Goal: Information Seeking & Learning: Learn about a topic

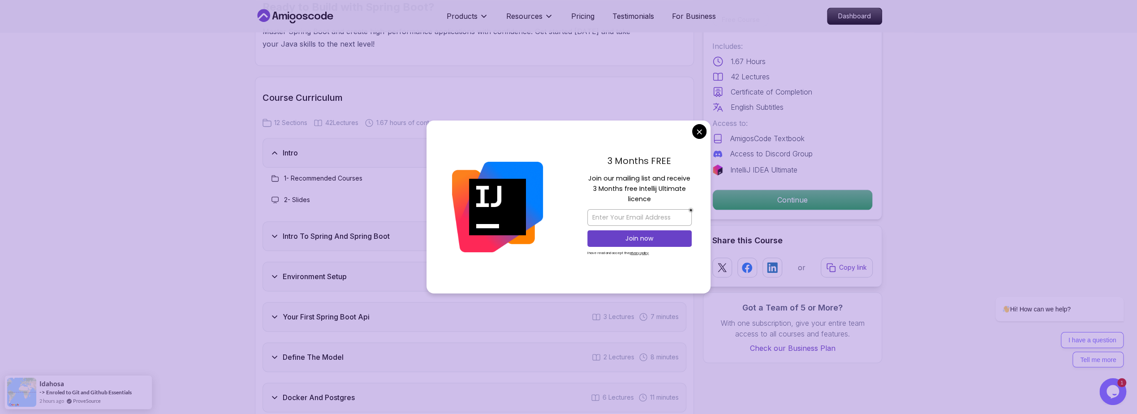
scroll to position [1075, 0]
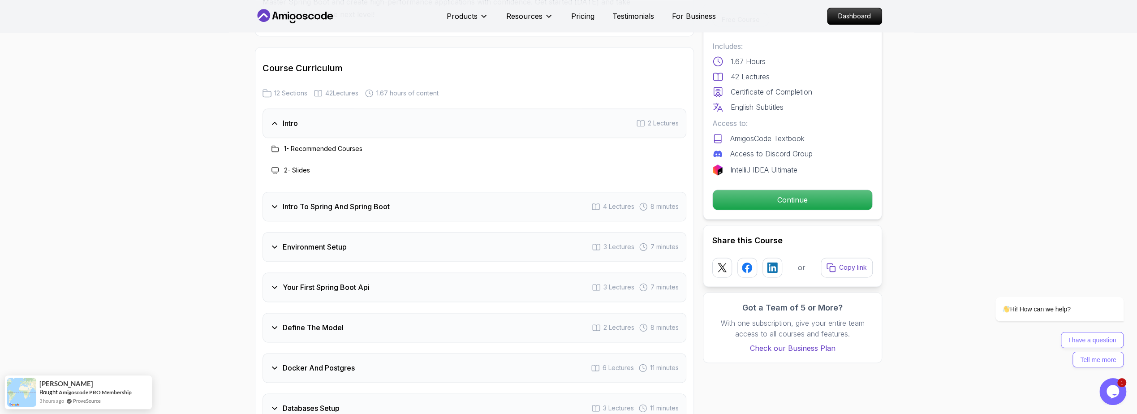
scroll to position [1128, 0]
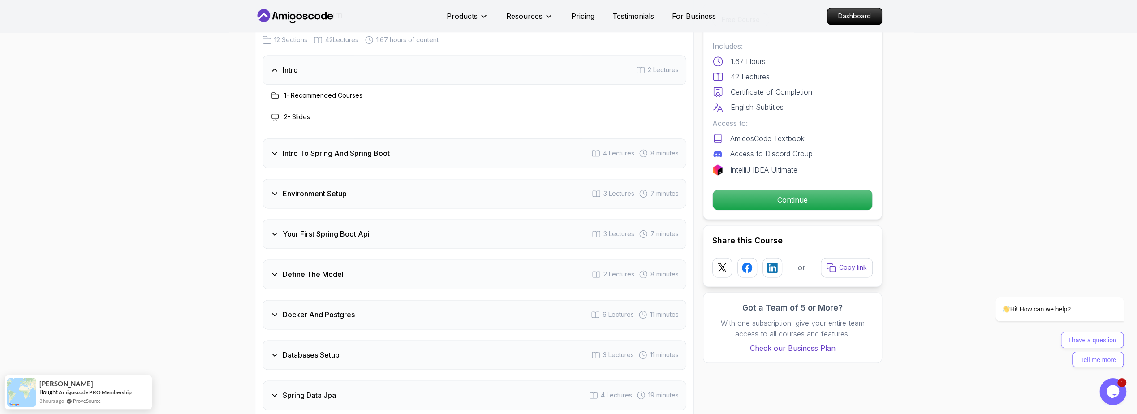
click at [386, 179] on div "Environment Setup 3 Lectures 7 minutes" at bounding box center [475, 194] width 424 height 30
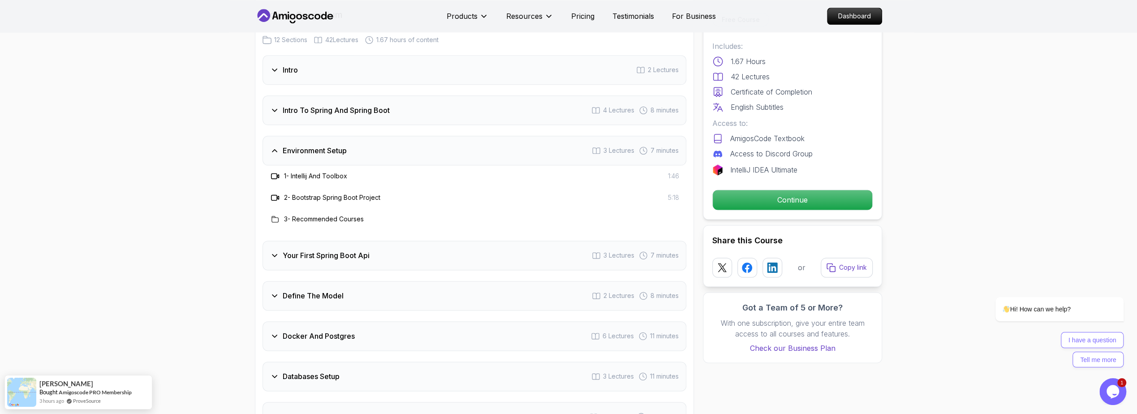
click at [379, 243] on div "Your First Spring Boot Api 3 Lectures 7 minutes" at bounding box center [475, 256] width 424 height 30
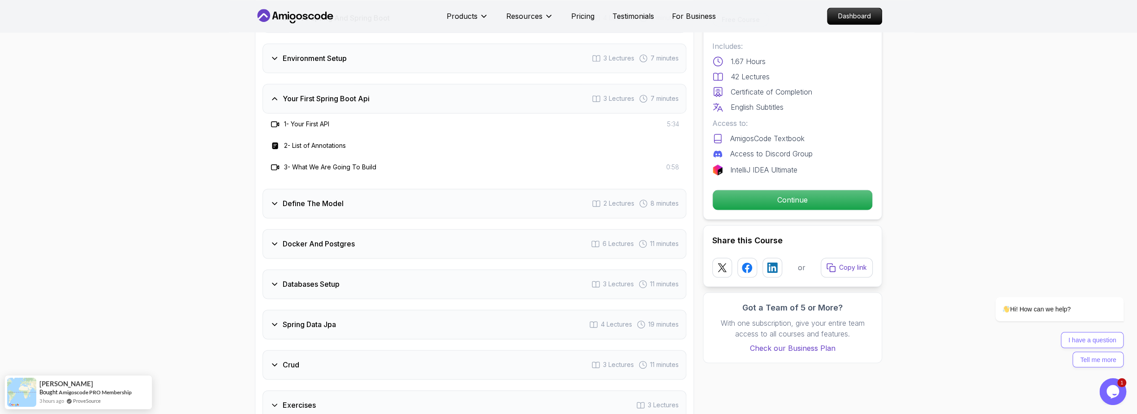
scroll to position [1236, 0]
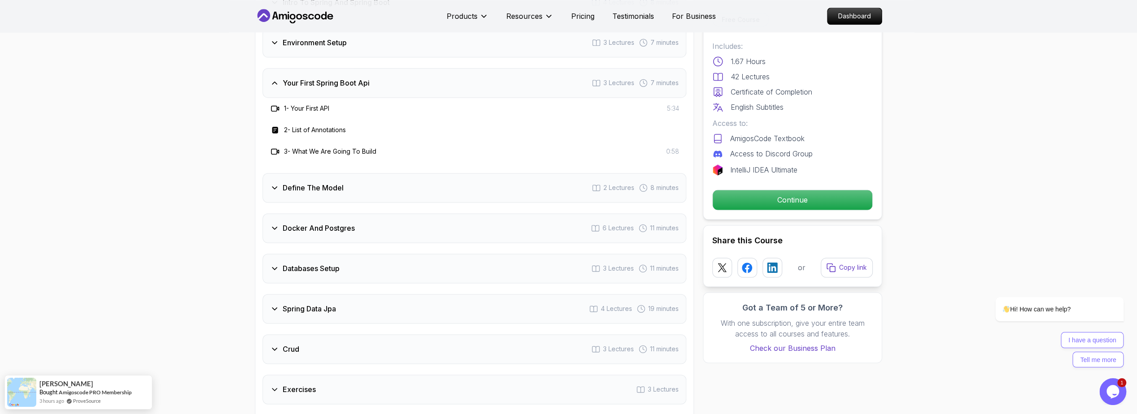
click at [380, 173] on div "Define The Model 2 Lectures 8 minutes" at bounding box center [475, 188] width 424 height 30
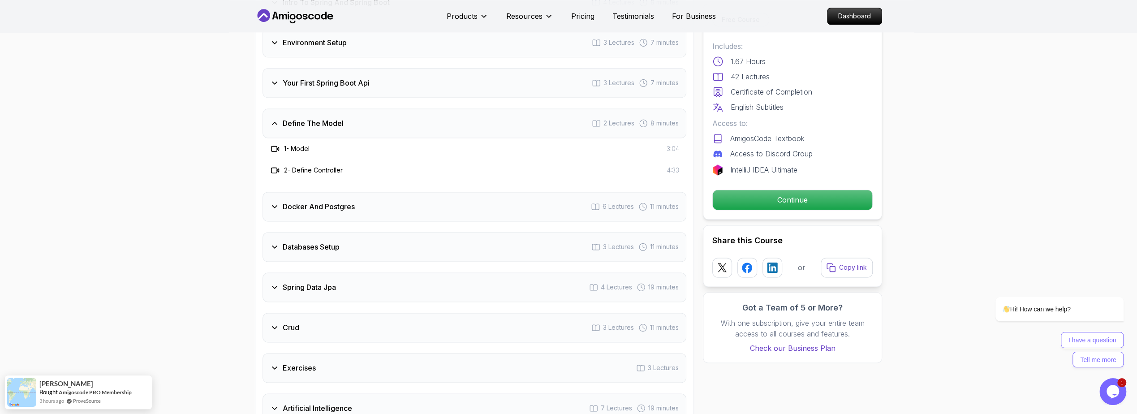
click at [371, 192] on div "Docker And Postgres 6 Lectures 11 minutes" at bounding box center [475, 207] width 424 height 30
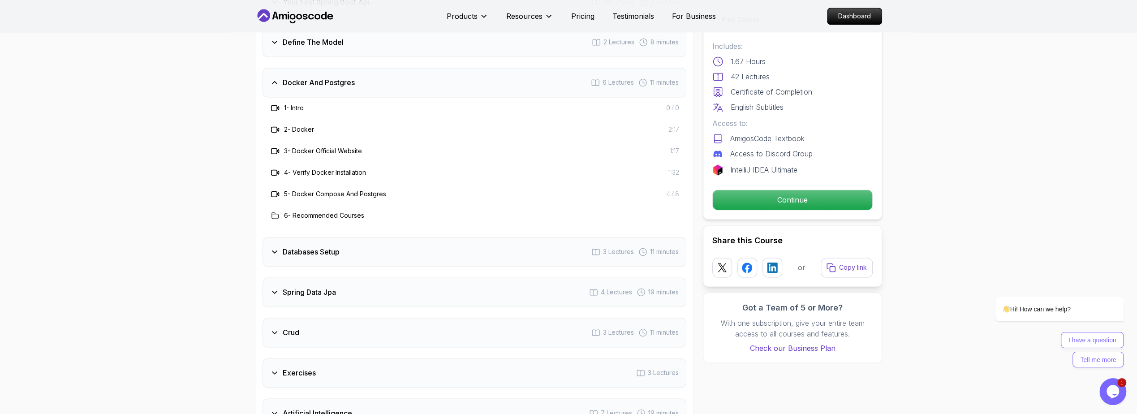
scroll to position [1344, 0]
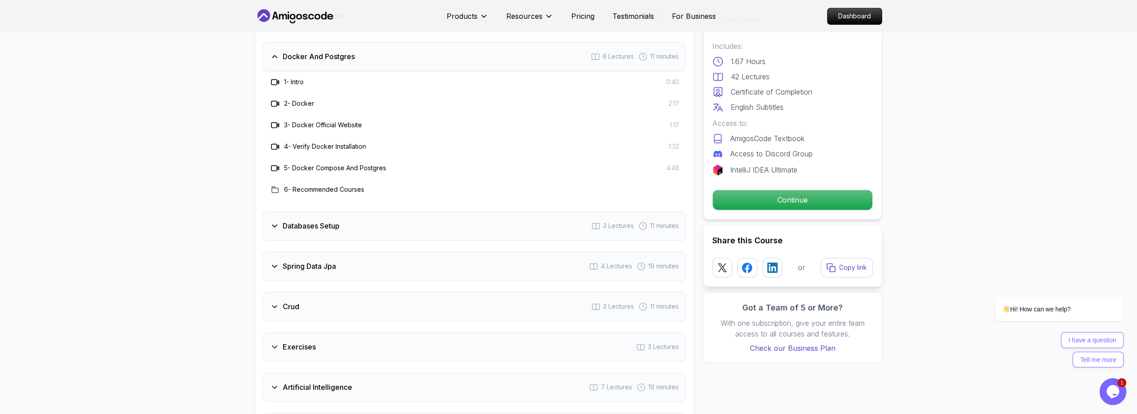
click at [376, 211] on div "Databases Setup 3 Lectures 11 minutes" at bounding box center [475, 226] width 424 height 30
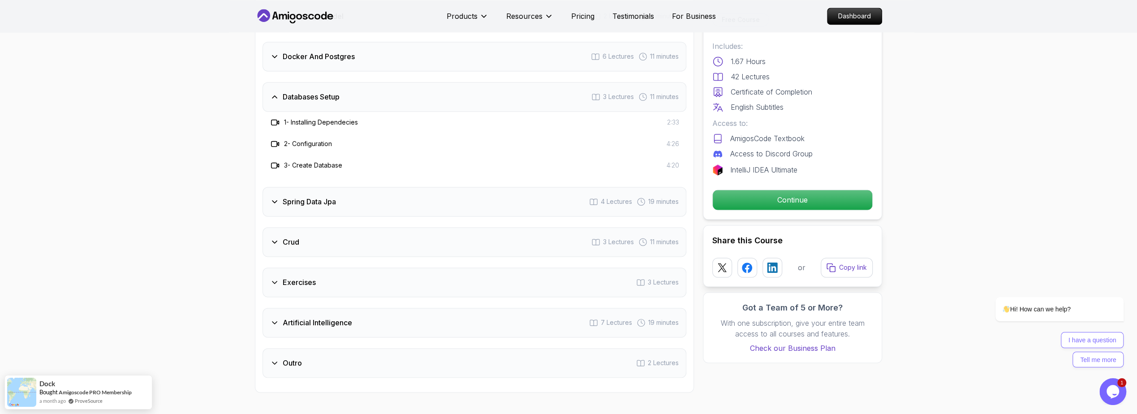
click at [351, 231] on div "Crud 3 Lectures 11 minutes" at bounding box center [475, 242] width 424 height 30
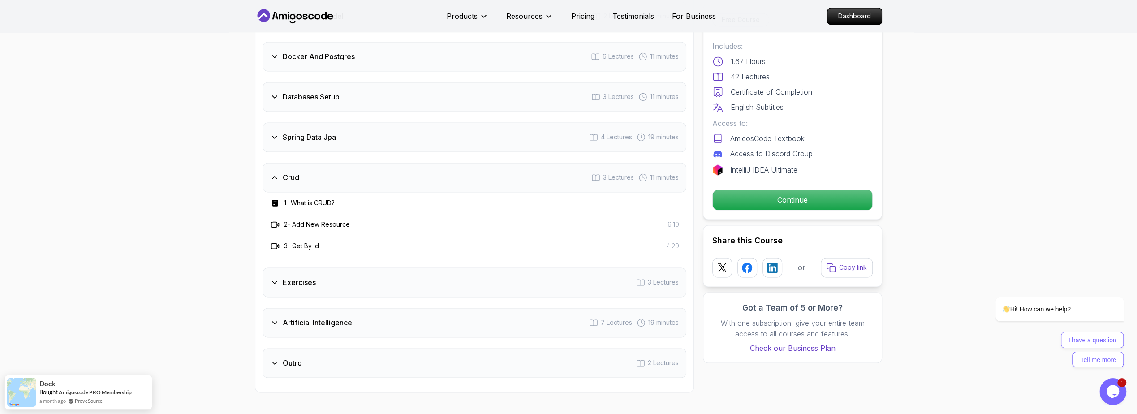
click at [336, 317] on h3 "Artificial Intelligence" at bounding box center [317, 322] width 69 height 11
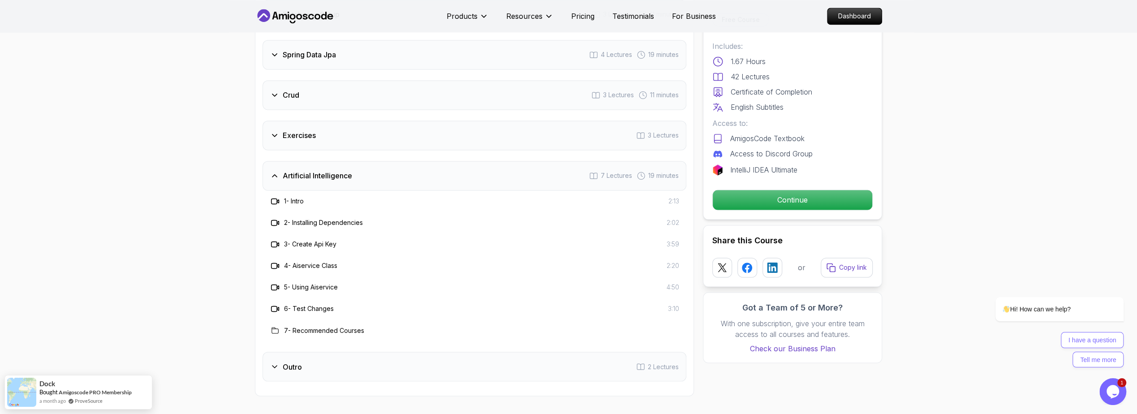
scroll to position [1451, 0]
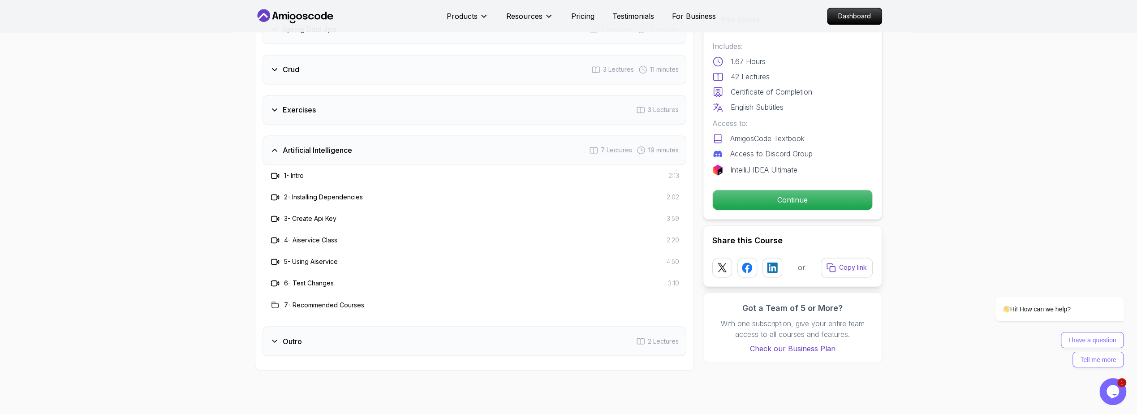
click at [347, 327] on div "Outro 2 Lectures" at bounding box center [475, 341] width 424 height 30
